Goal: Transaction & Acquisition: Book appointment/travel/reservation

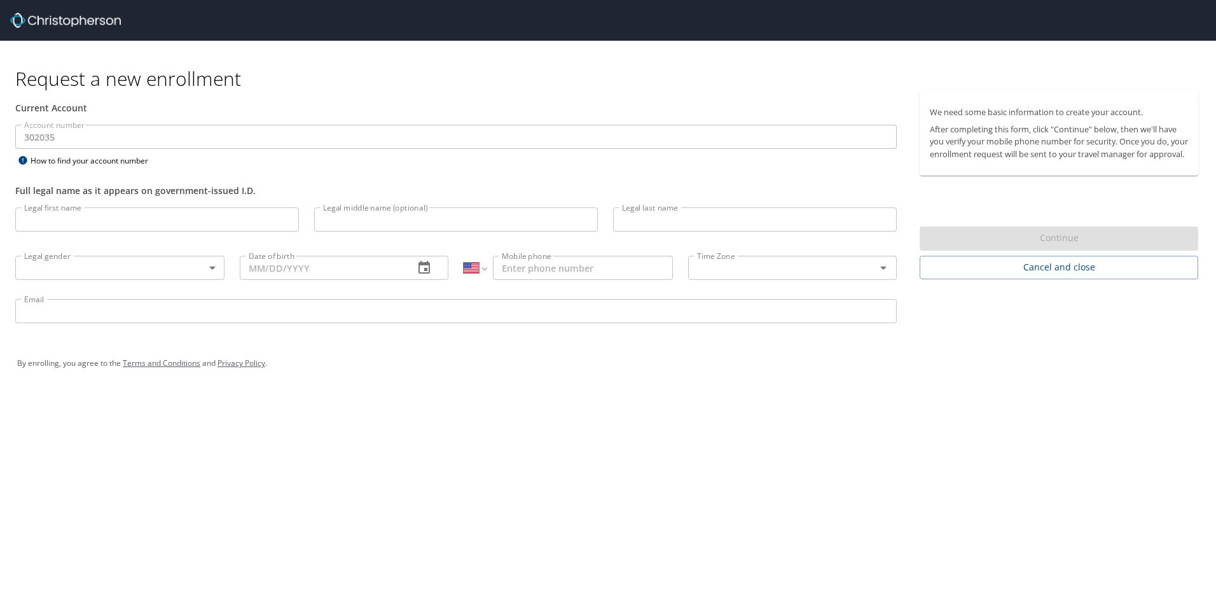
select select "US"
click at [983, 275] on span "Cancel and close" at bounding box center [1059, 268] width 258 height 16
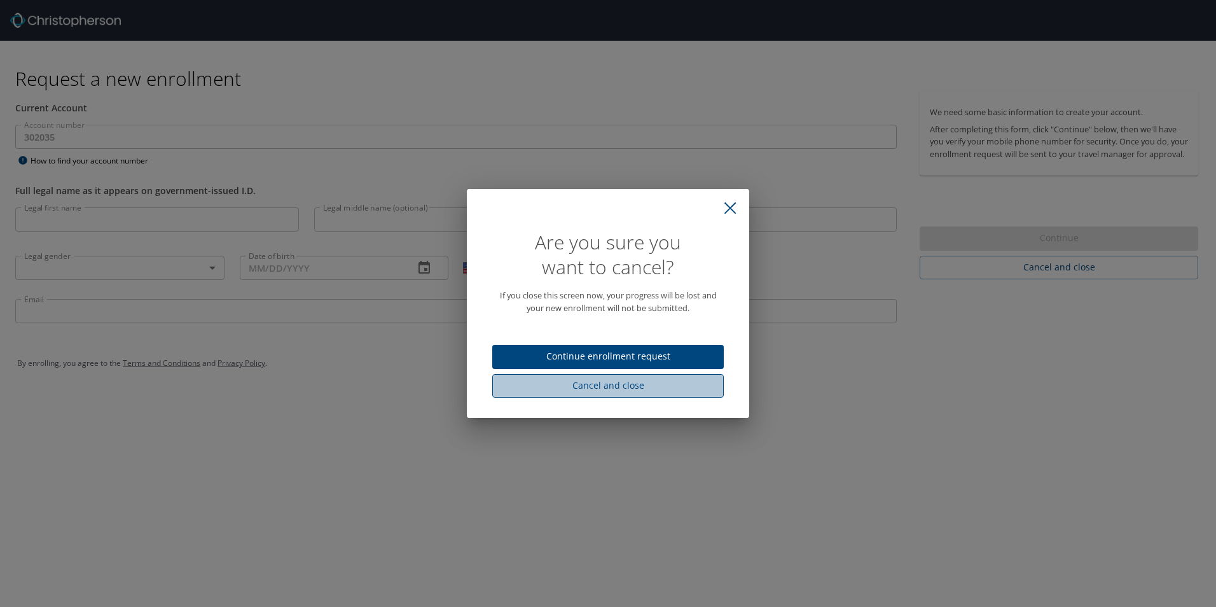
click at [613, 387] on span "Cancel and close" at bounding box center [608, 386] width 211 height 16
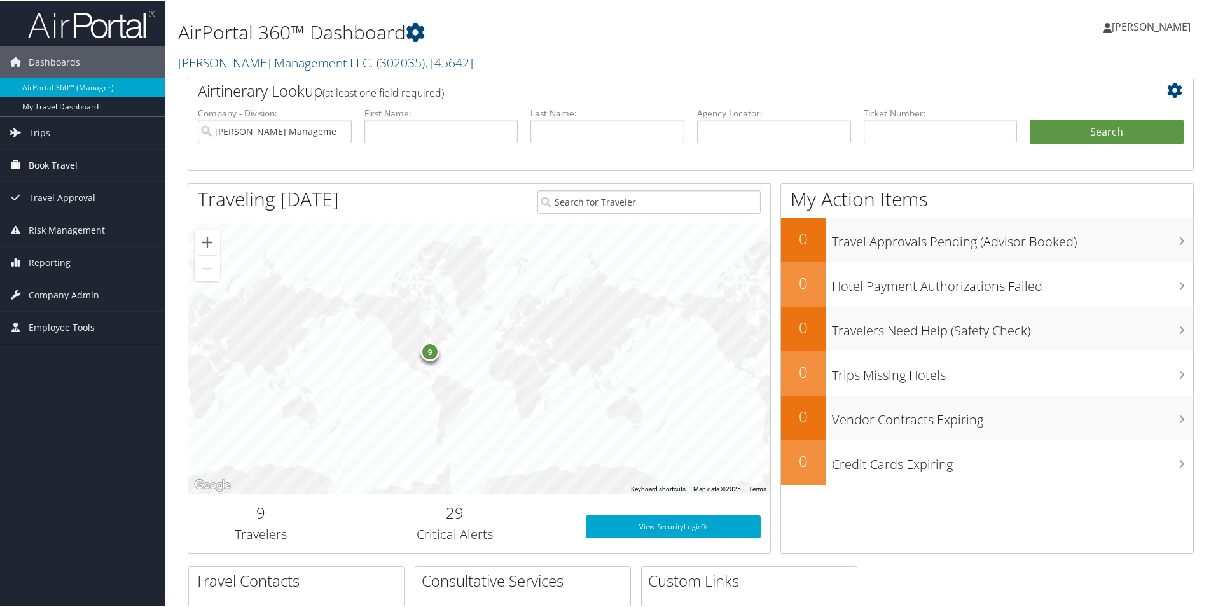
click at [46, 162] on span "Book Travel" at bounding box center [53, 164] width 49 height 32
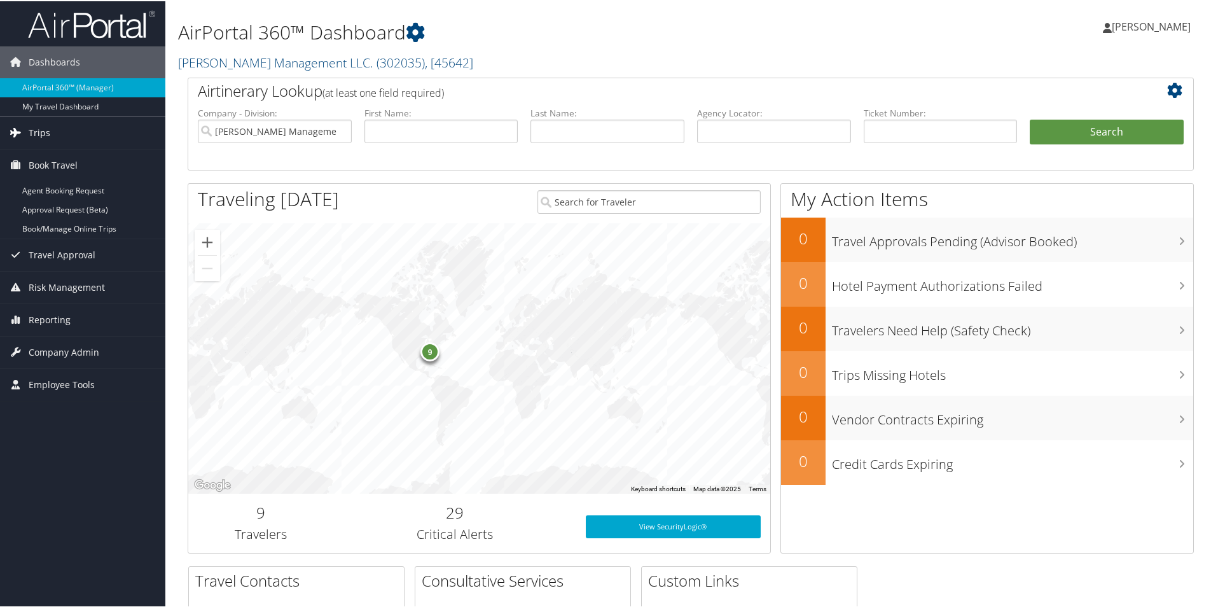
click at [32, 132] on span "Trips" at bounding box center [40, 132] width 22 height 32
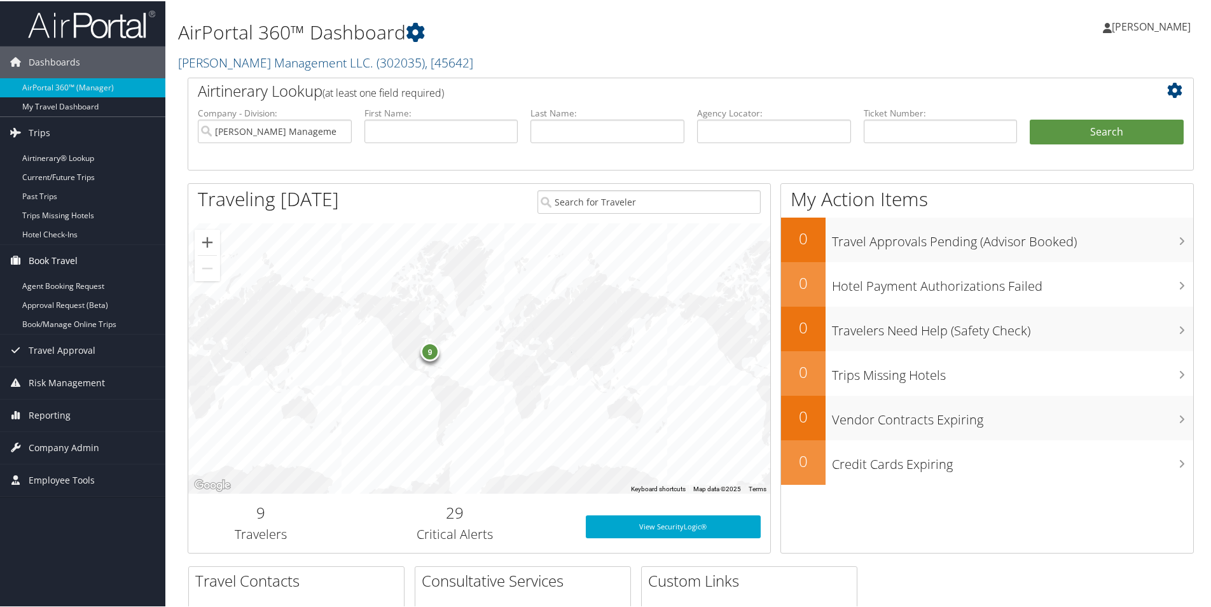
click at [45, 260] on span "Book Travel" at bounding box center [53, 260] width 49 height 32
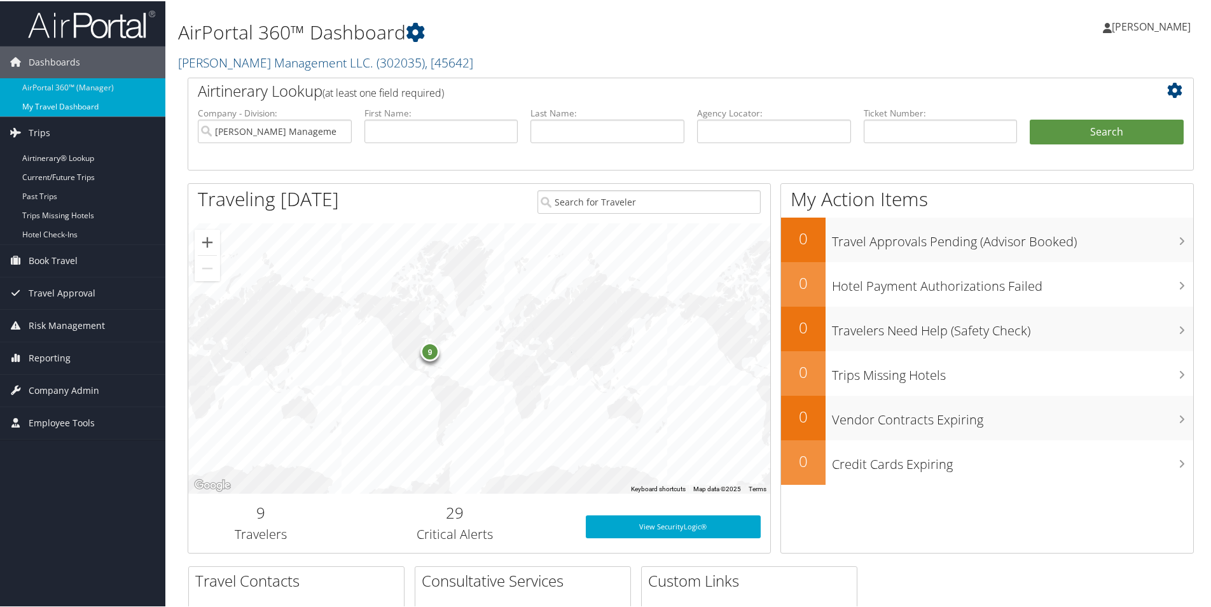
click at [76, 106] on link "My Travel Dashboard" at bounding box center [82, 105] width 165 height 19
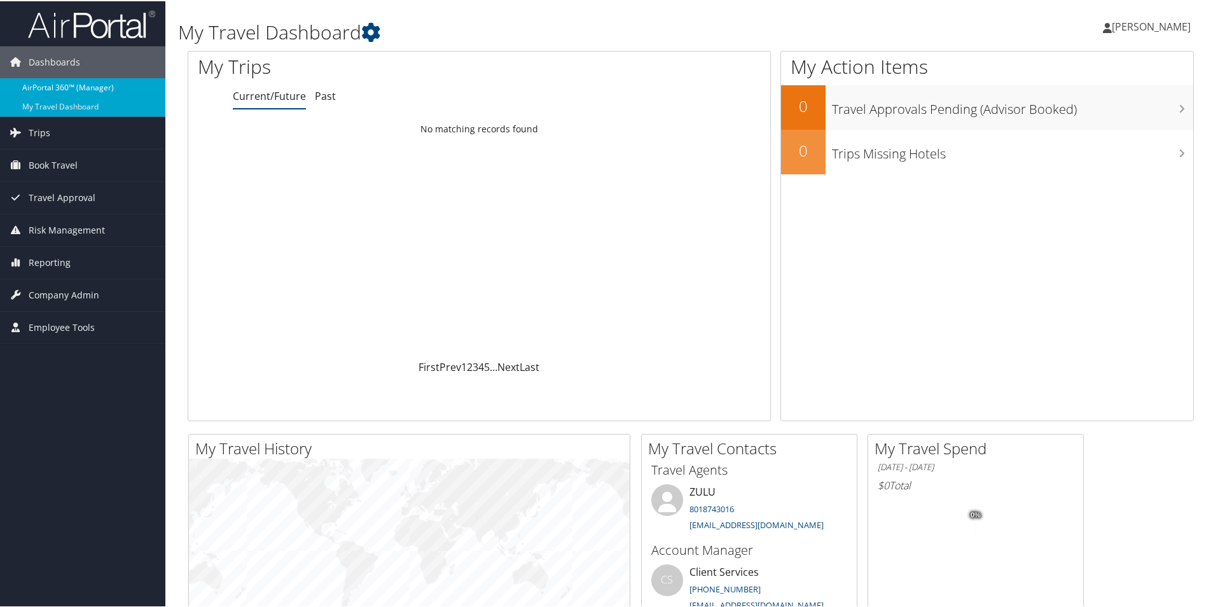
click at [42, 86] on link "AirPortal 360™ (Manager)" at bounding box center [82, 86] width 165 height 19
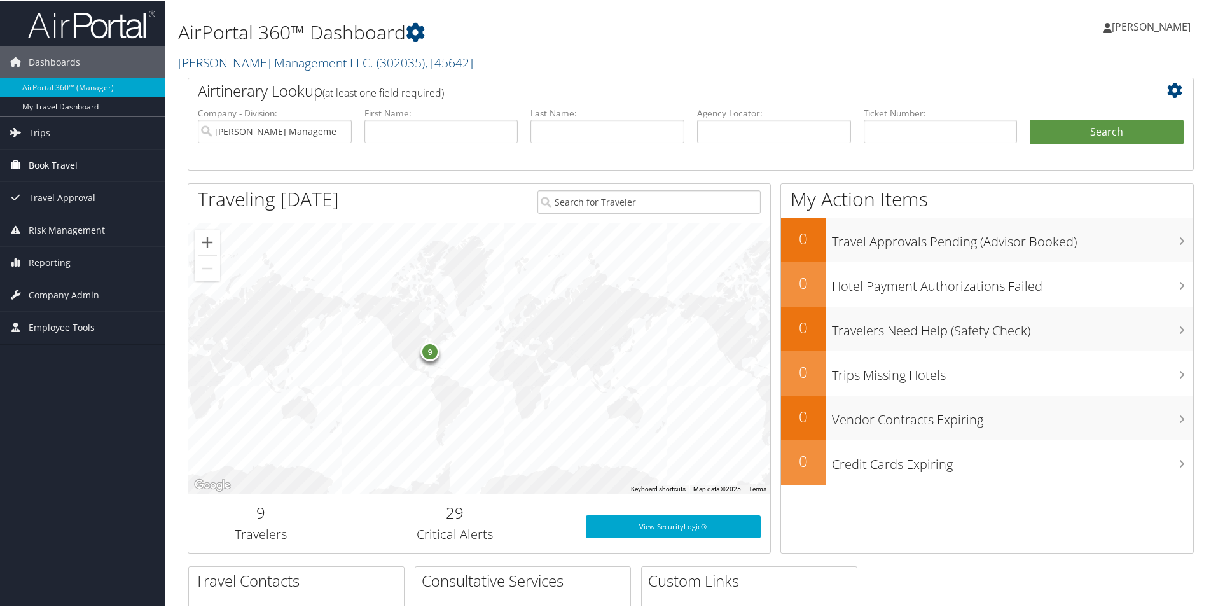
click at [50, 161] on span "Book Travel" at bounding box center [53, 164] width 49 height 32
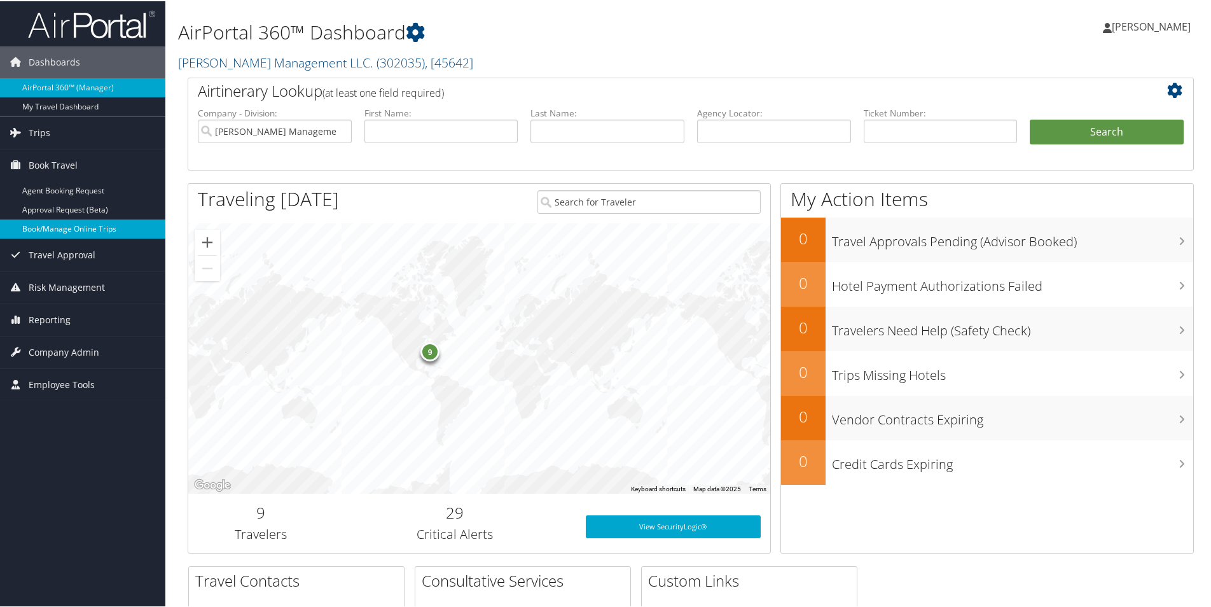
click at [68, 230] on link "Book/Manage Online Trips" at bounding box center [82, 227] width 165 height 19
click at [41, 162] on span "Book Travel" at bounding box center [53, 164] width 49 height 32
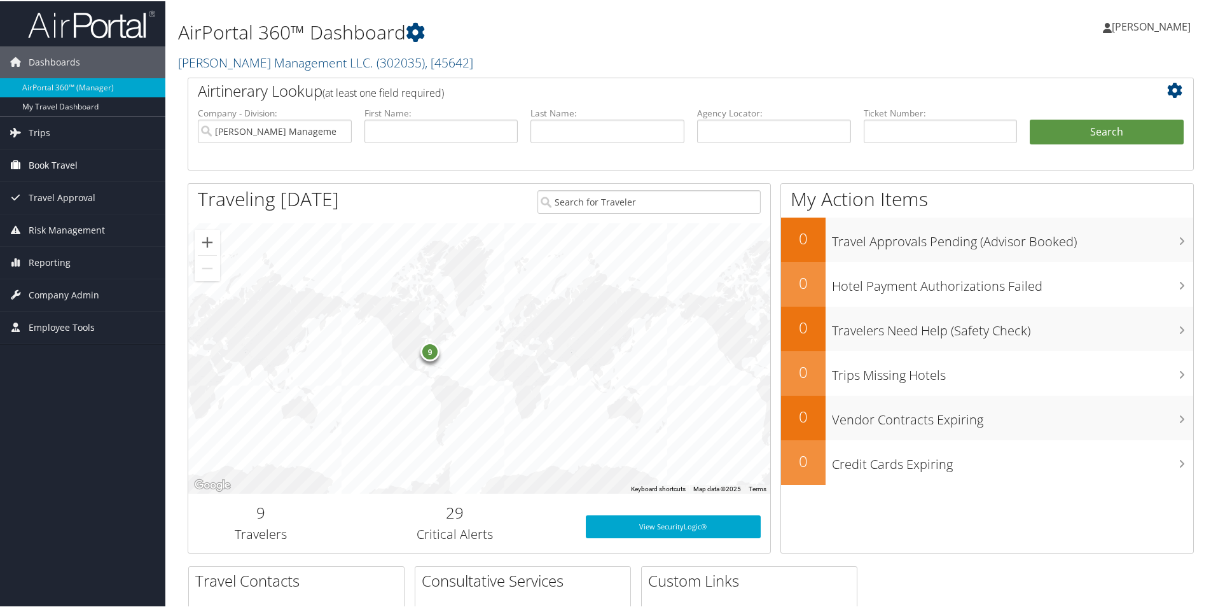
click at [41, 162] on span "Book Travel" at bounding box center [53, 164] width 49 height 32
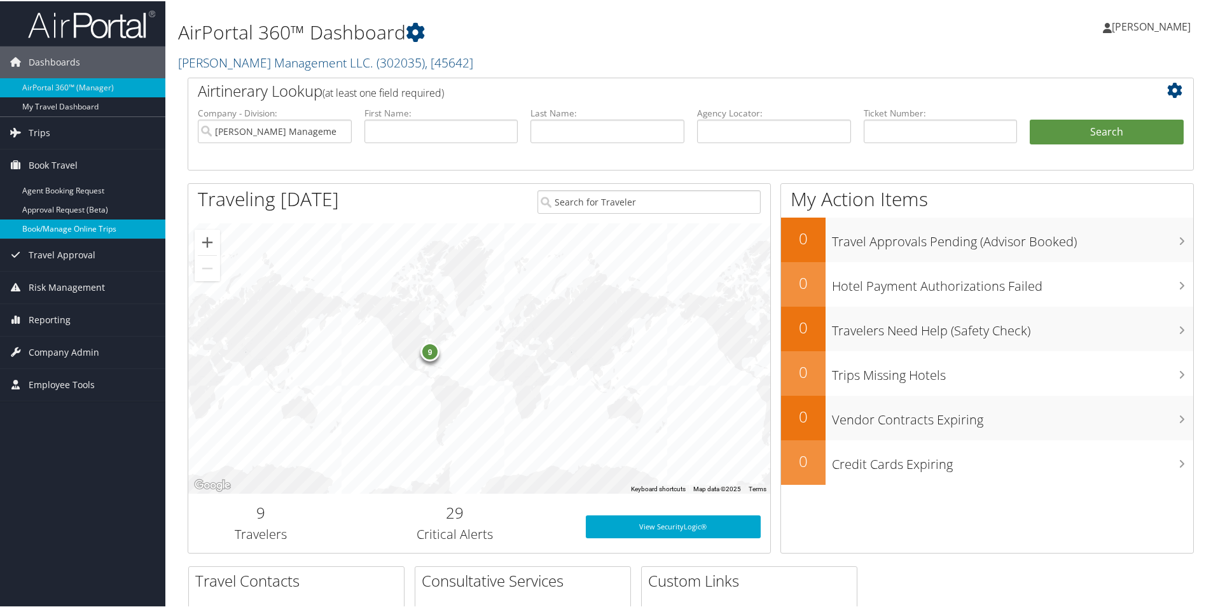
click at [59, 228] on link "Book/Manage Online Trips" at bounding box center [82, 227] width 165 height 19
click at [60, 85] on link "AirPortal 360™ (Manager)" at bounding box center [82, 86] width 165 height 19
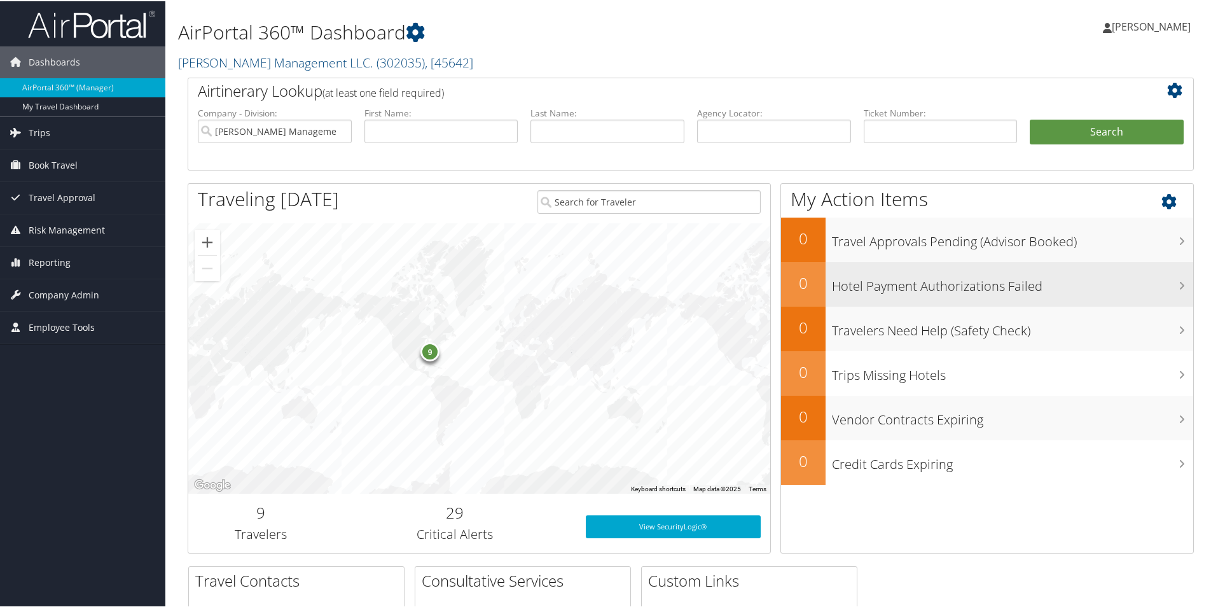
click at [1074, 291] on h3 "Hotel Payment Authorizations Failed" at bounding box center [1012, 282] width 361 height 24
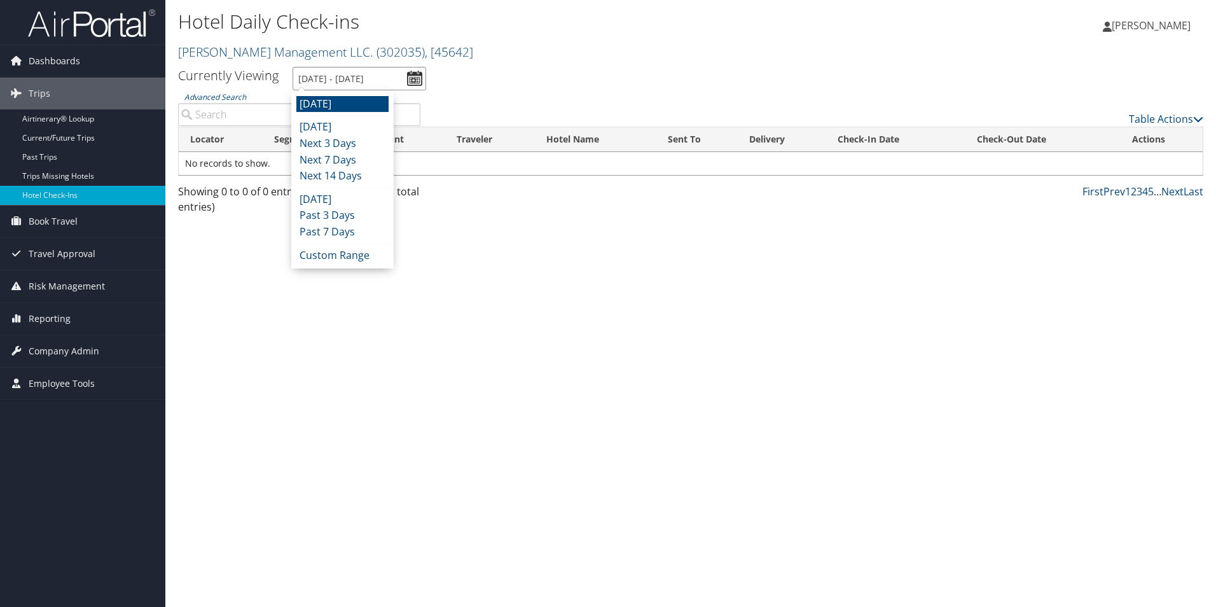
click at [419, 76] on input "[DATE] - [DATE]" at bounding box center [360, 79] width 134 height 24
click at [343, 179] on li "Next 14 Days" at bounding box center [342, 176] width 92 height 17
type input "10/10/2025 - 10/24/2025"
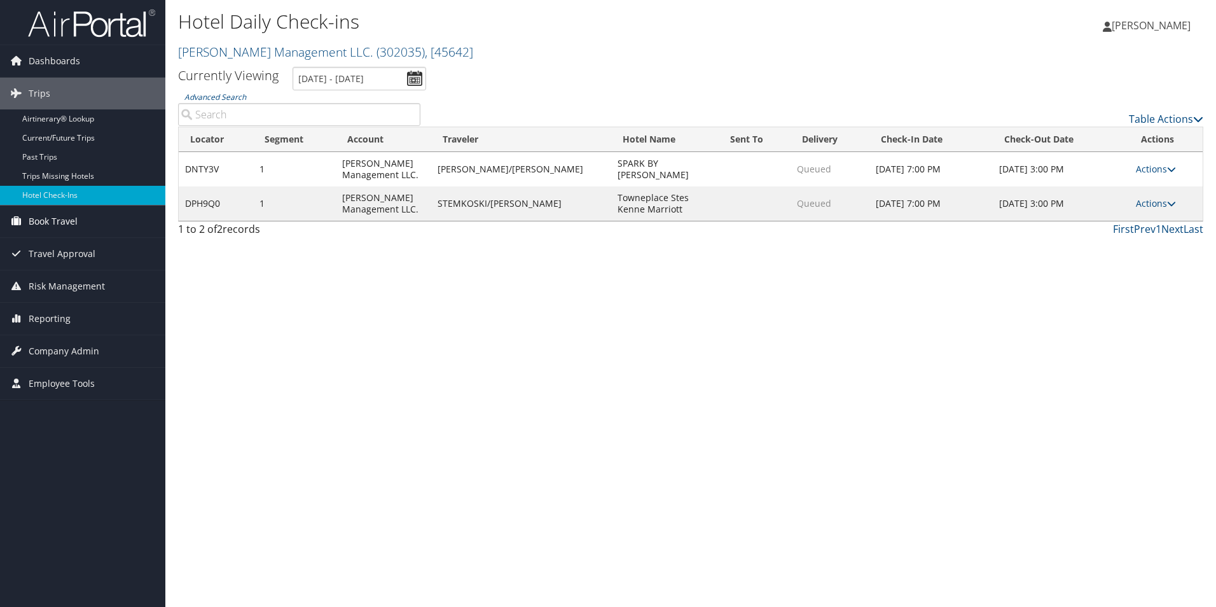
click at [55, 225] on span "Book Travel" at bounding box center [53, 221] width 49 height 32
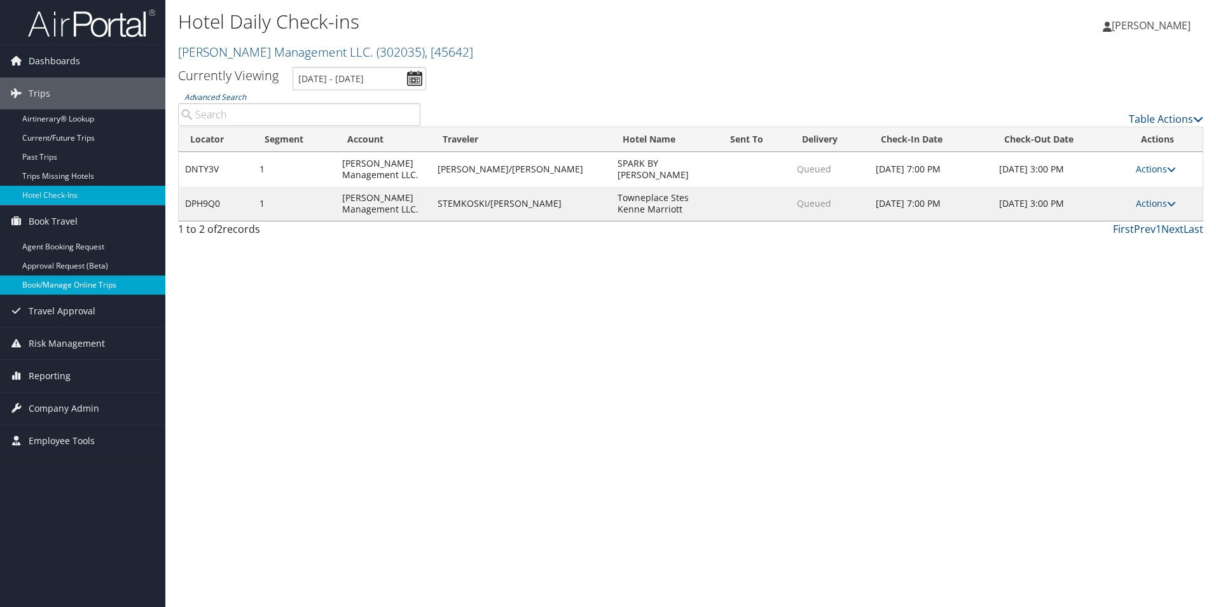
click at [61, 286] on link "Book/Manage Online Trips" at bounding box center [82, 284] width 165 height 19
